Goal: Obtain resource: Obtain resource

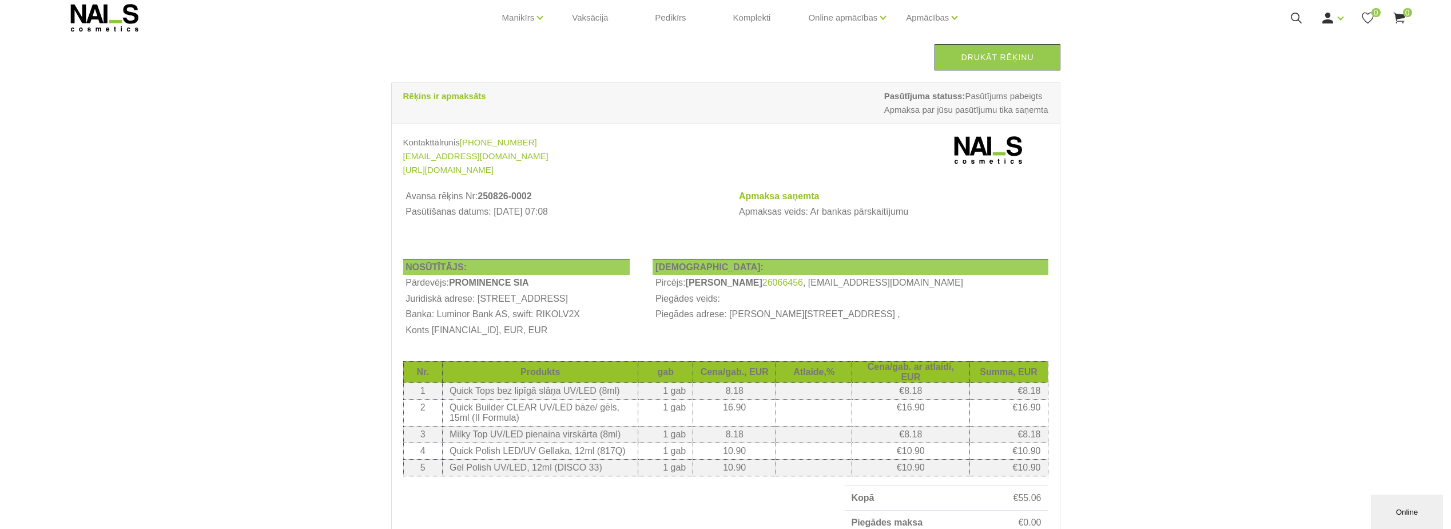
scroll to position [57, 0]
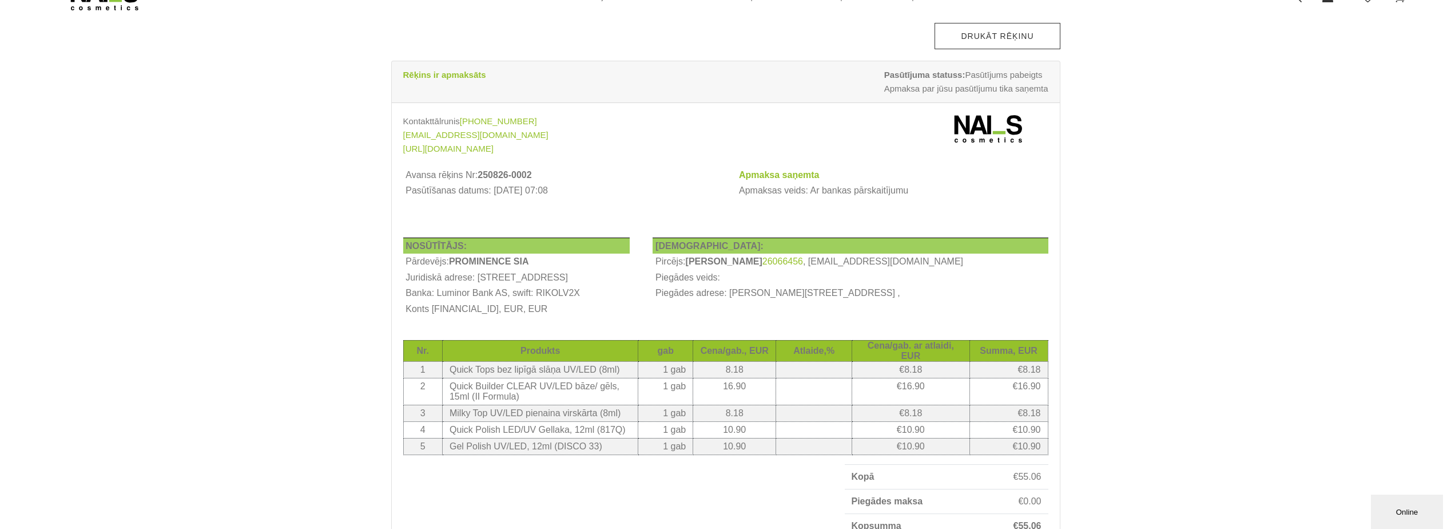
click at [990, 40] on link "Drukāt rēķinu" at bounding box center [997, 36] width 125 height 26
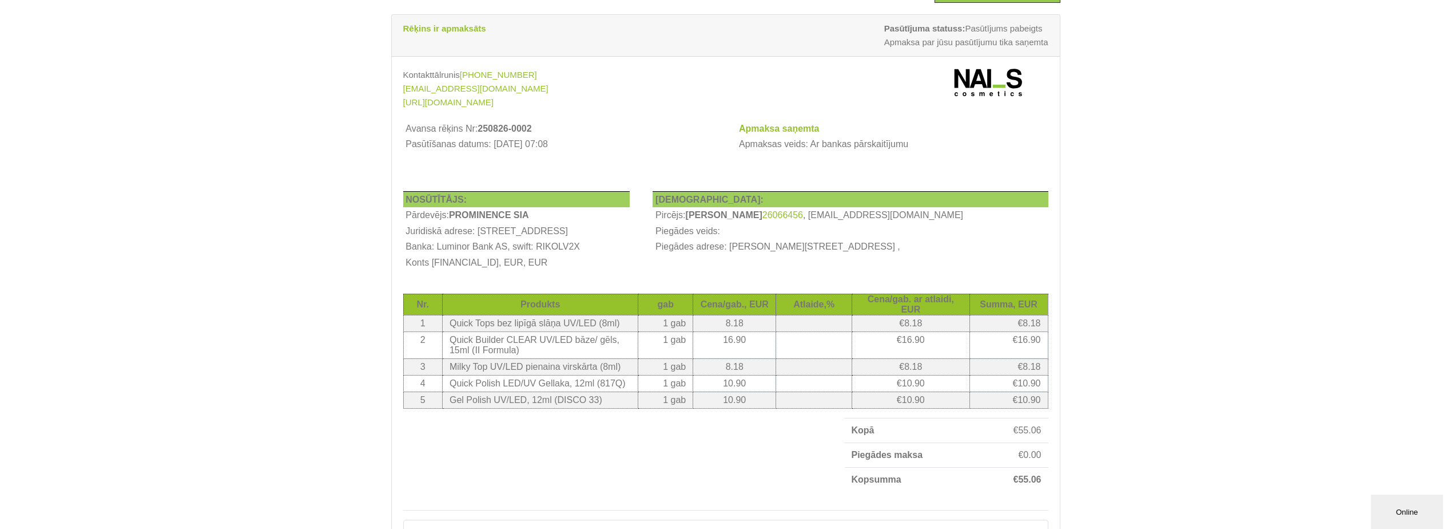
scroll to position [172, 0]
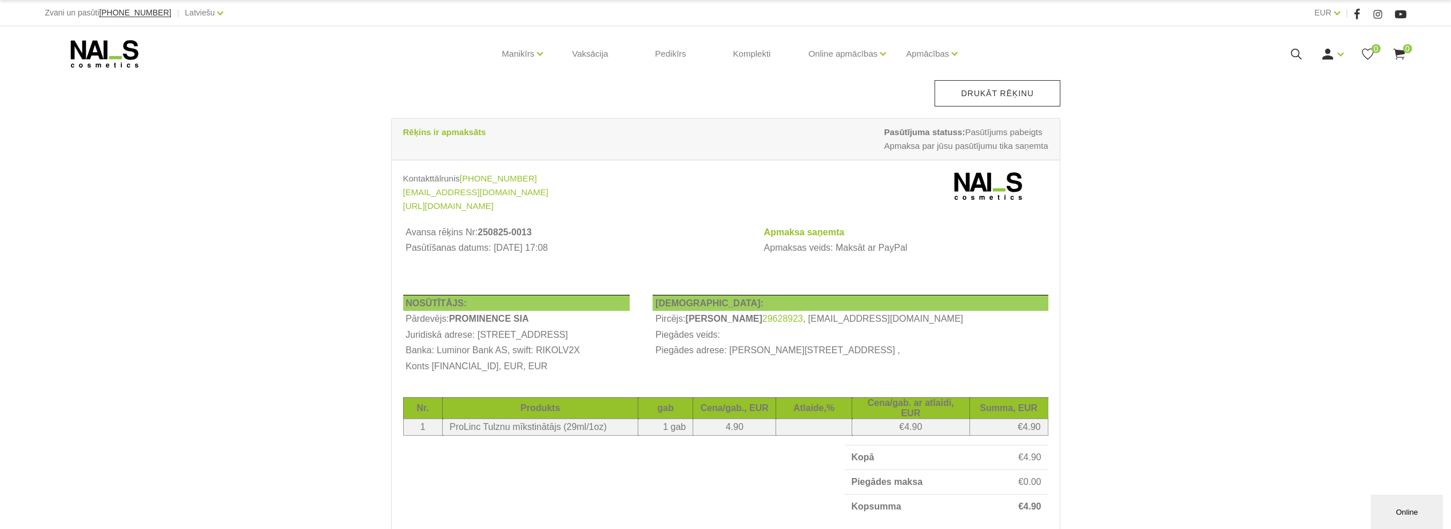
click at [979, 99] on link "Drukāt rēķinu" at bounding box center [997, 93] width 125 height 26
